Goal: Information Seeking & Learning: Learn about a topic

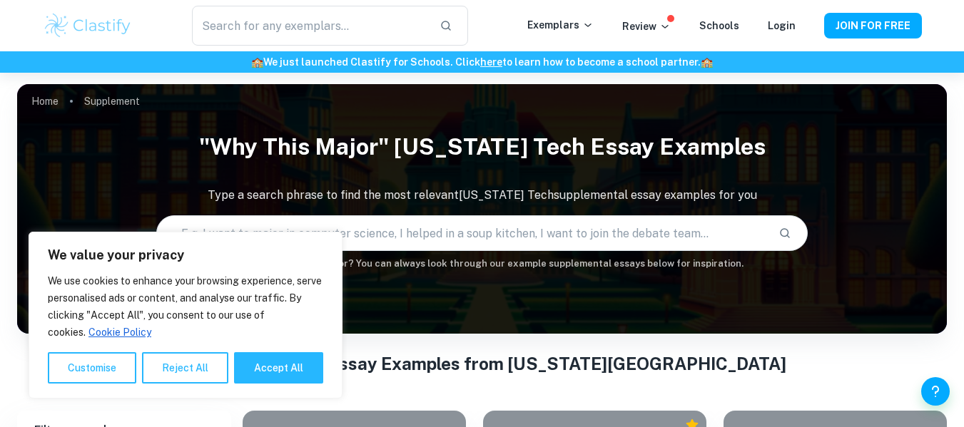
scroll to position [249, 0]
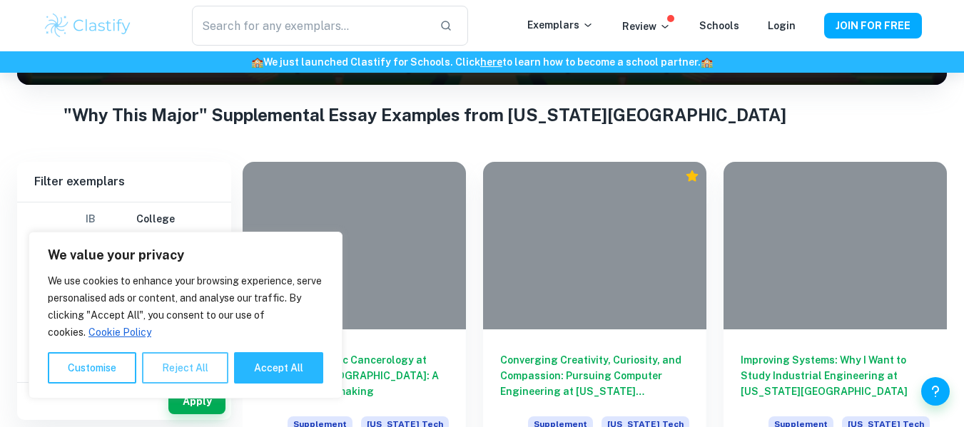
click at [157, 369] on button "Reject All" at bounding box center [185, 368] width 86 height 31
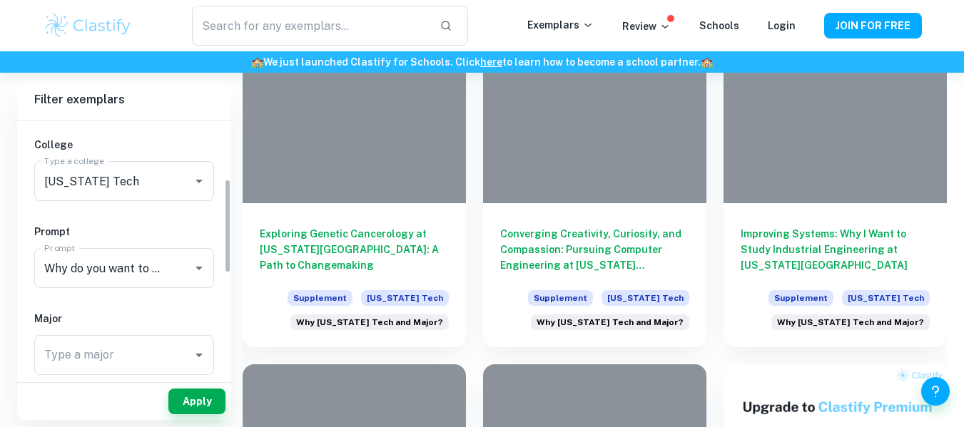
scroll to position [221, 0]
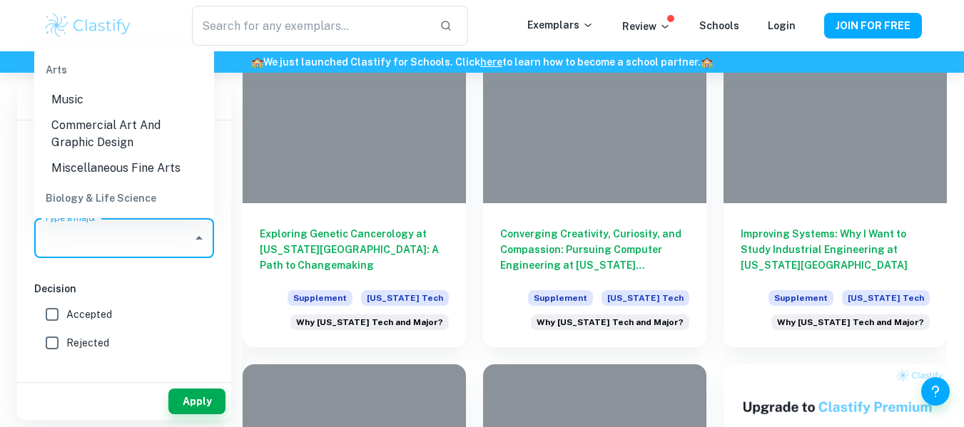
click at [146, 235] on input "Type a major" at bounding box center [114, 238] width 146 height 27
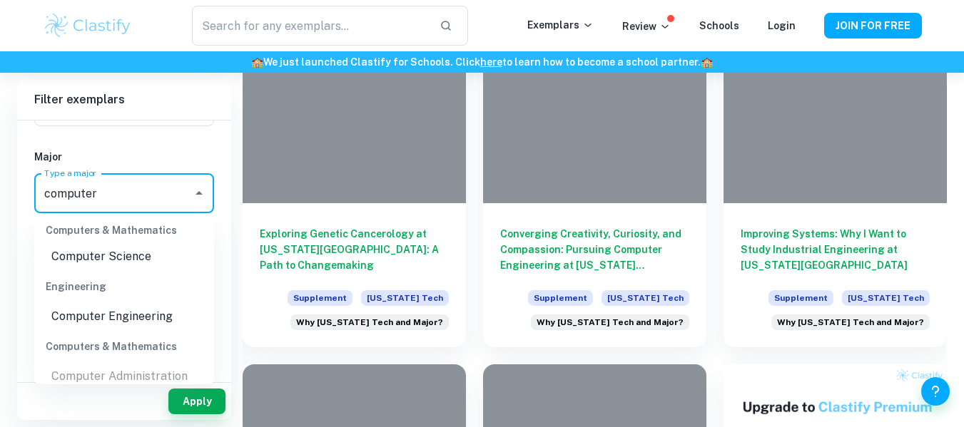
scroll to position [142, 0]
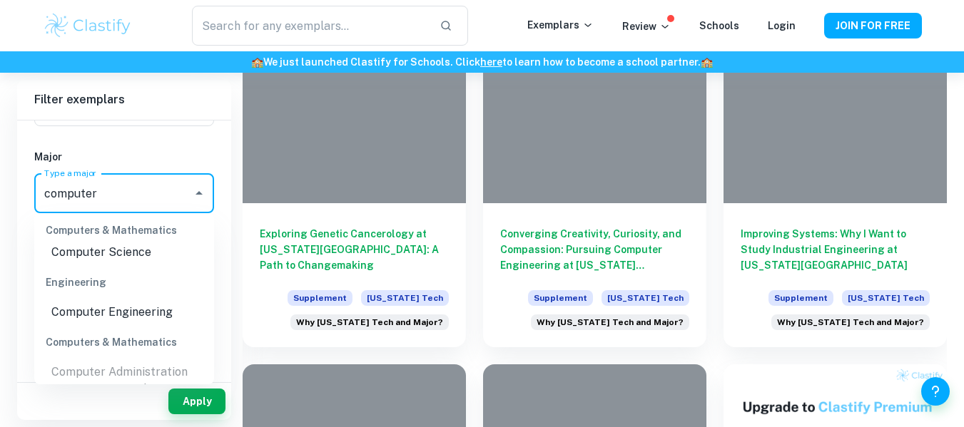
click at [146, 309] on li "Computer Engineering" at bounding box center [124, 313] width 180 height 26
type input "Computer Engineering"
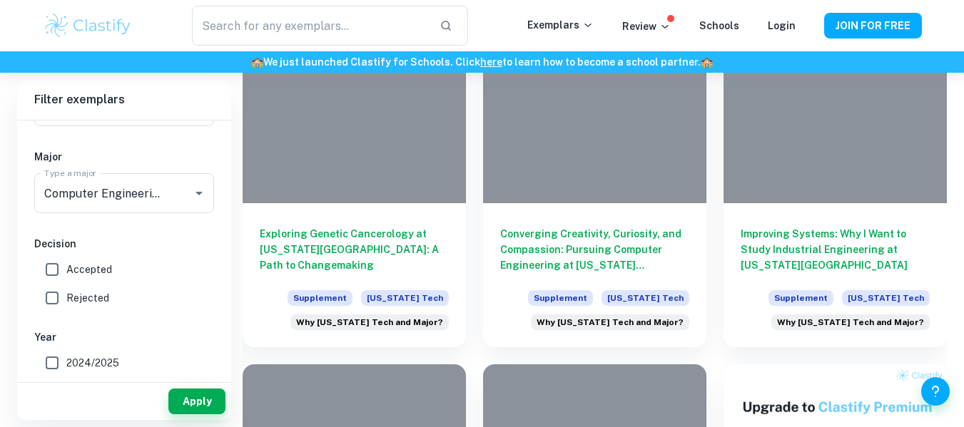
click at [94, 271] on span "Accepted" at bounding box center [89, 270] width 46 height 16
click at [66, 271] on input "Accepted" at bounding box center [52, 269] width 29 height 29
checkbox input "true"
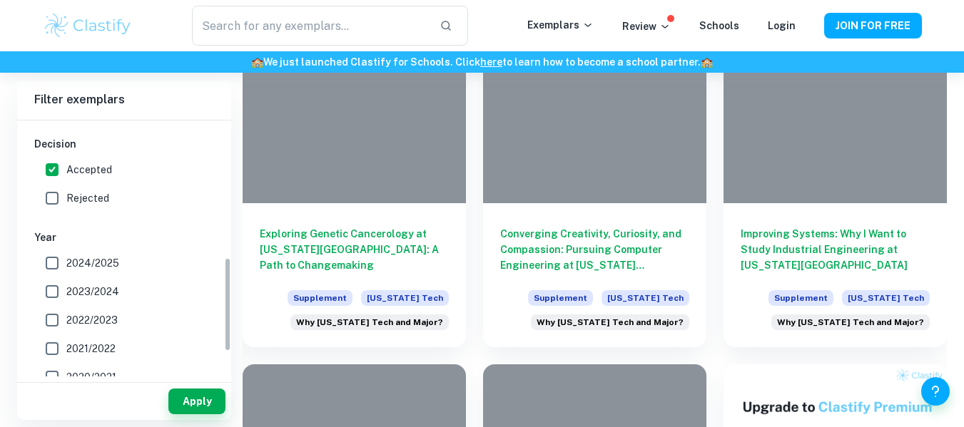
scroll to position [373, 0]
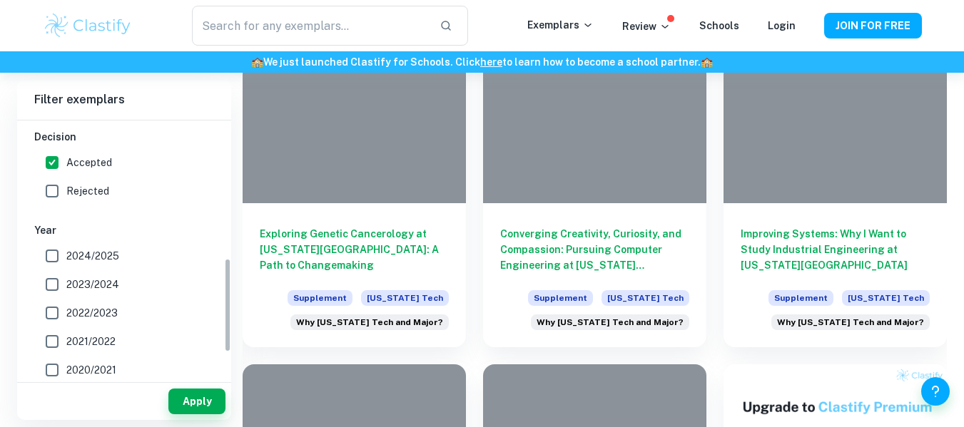
click at [86, 253] on span "2024/2025" at bounding box center [92, 256] width 53 height 16
click at [66, 253] on input "2024/2025" at bounding box center [52, 256] width 29 height 29
checkbox input "true"
click at [109, 289] on span "2023/2024" at bounding box center [92, 285] width 53 height 16
click at [66, 289] on input "2023/2024" at bounding box center [52, 284] width 29 height 29
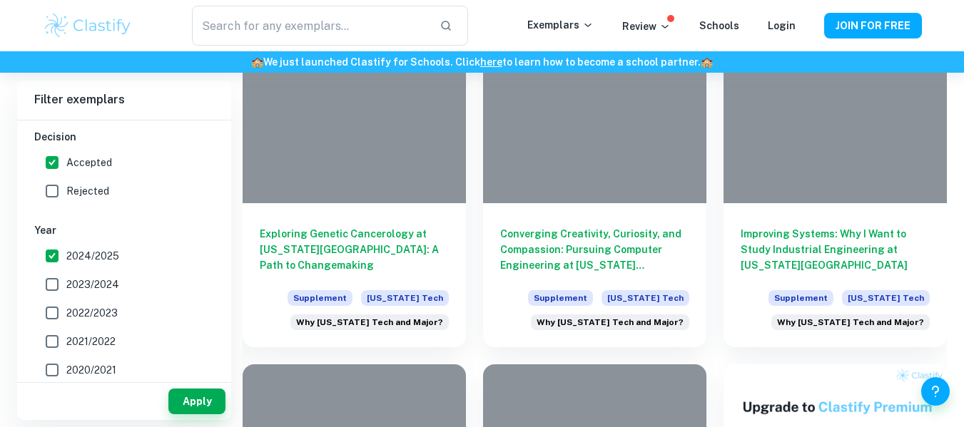
checkbox input "true"
click at [107, 312] on span "2022/2023" at bounding box center [91, 313] width 51 height 16
click at [66, 312] on input "2022/2023" at bounding box center [52, 313] width 29 height 29
checkbox input "true"
click at [198, 411] on button "Apply" at bounding box center [196, 402] width 57 height 26
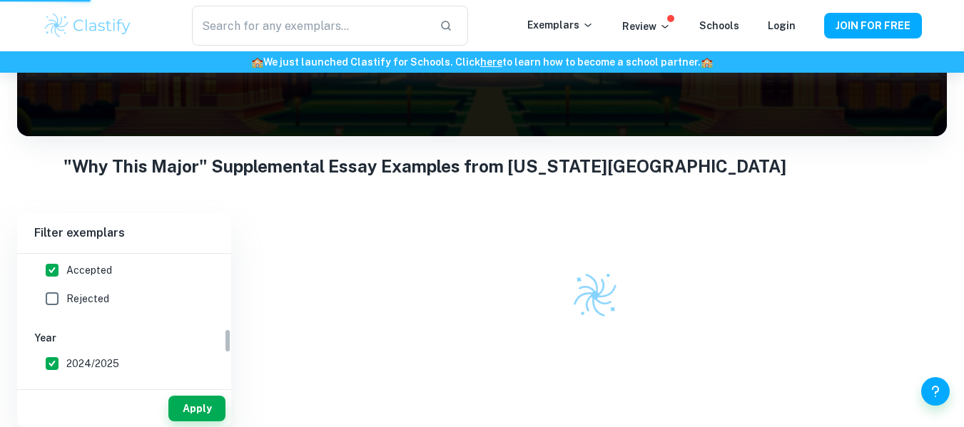
scroll to position [404, 0]
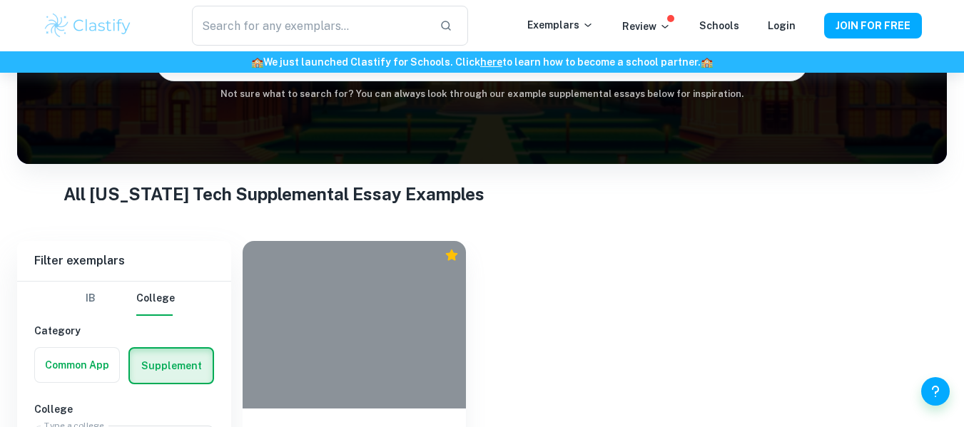
scroll to position [295, 0]
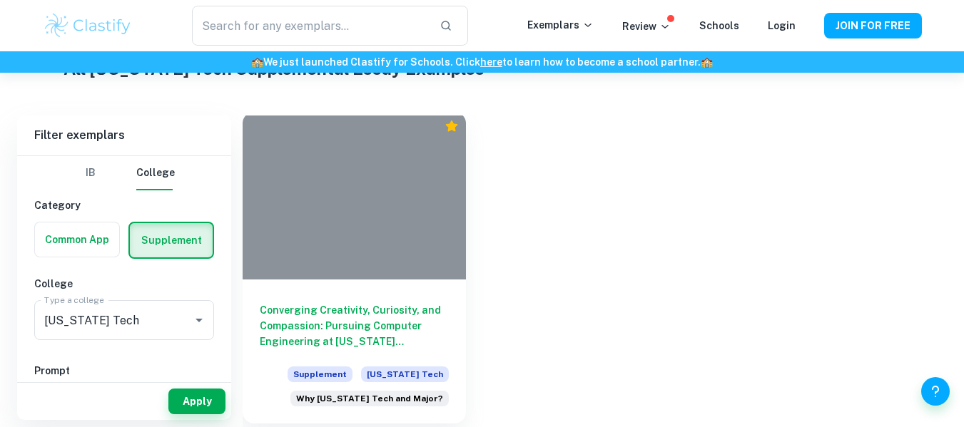
click at [347, 301] on div "Converging Creativity, Curiosity, and Compassion: Pursuing Computer Engineering…" at bounding box center [354, 352] width 223 height 144
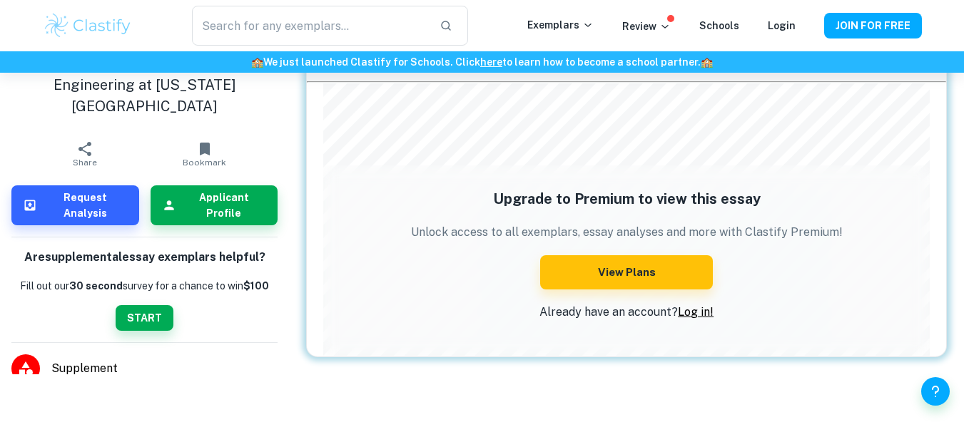
scroll to position [73, 0]
